Goal: Navigation & Orientation: Go to known website

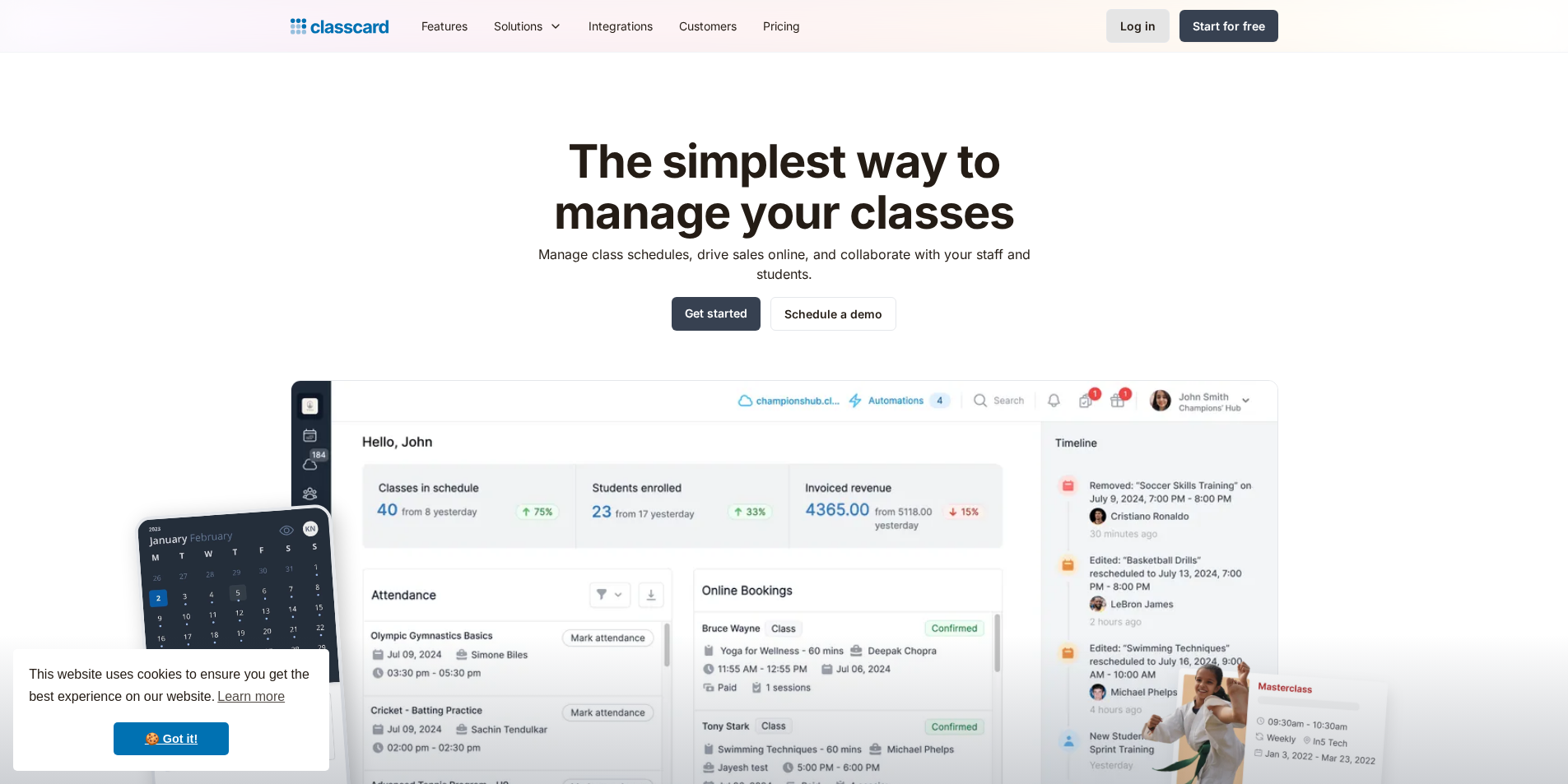
click at [1131, 19] on div "Log in" at bounding box center [1138, 26] width 35 height 17
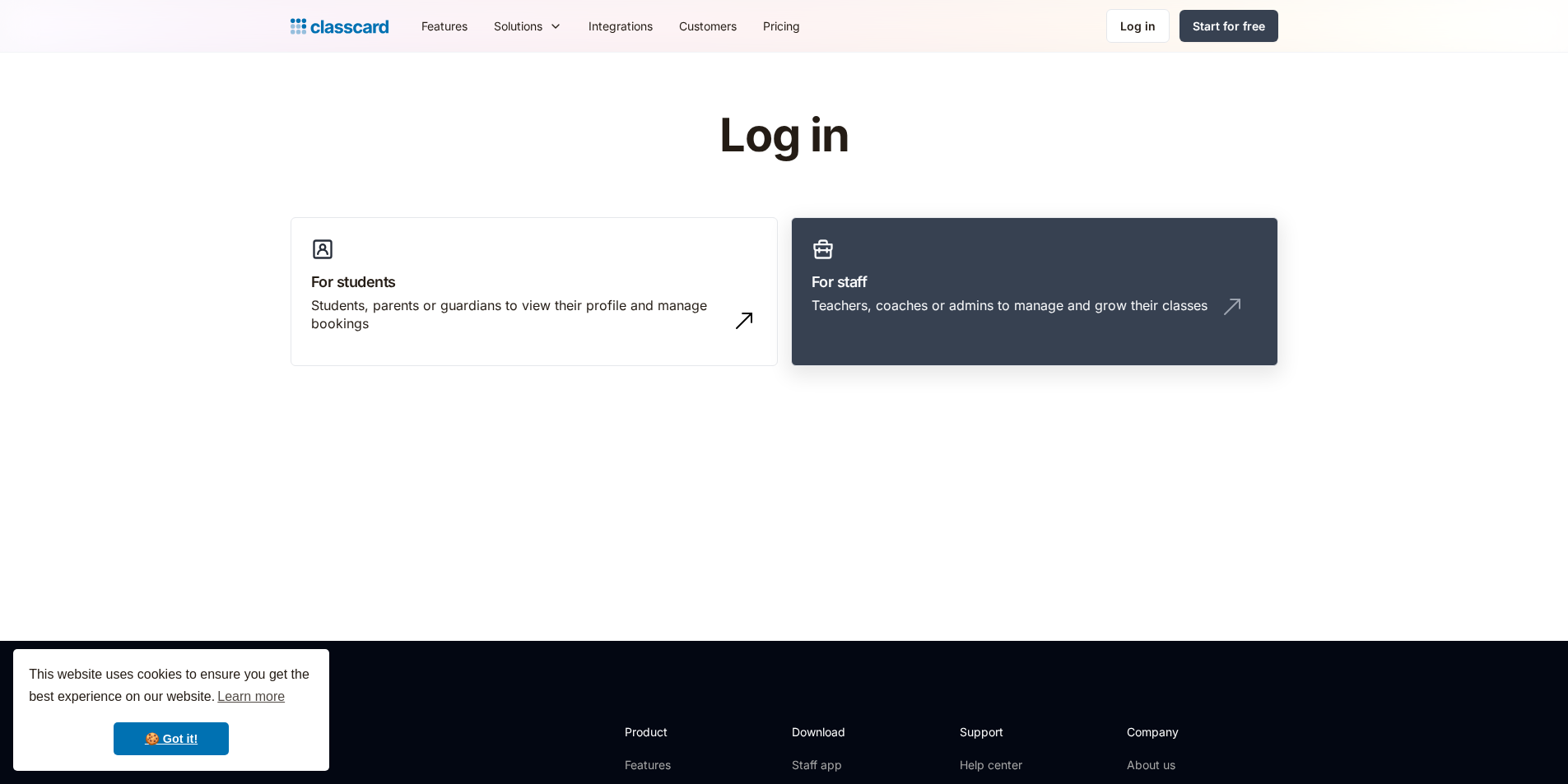
click at [1046, 320] on div "Teachers, coaches or admins to manage and grow their classes" at bounding box center [1035, 312] width 446 height 31
